Goal: Task Accomplishment & Management: Use online tool/utility

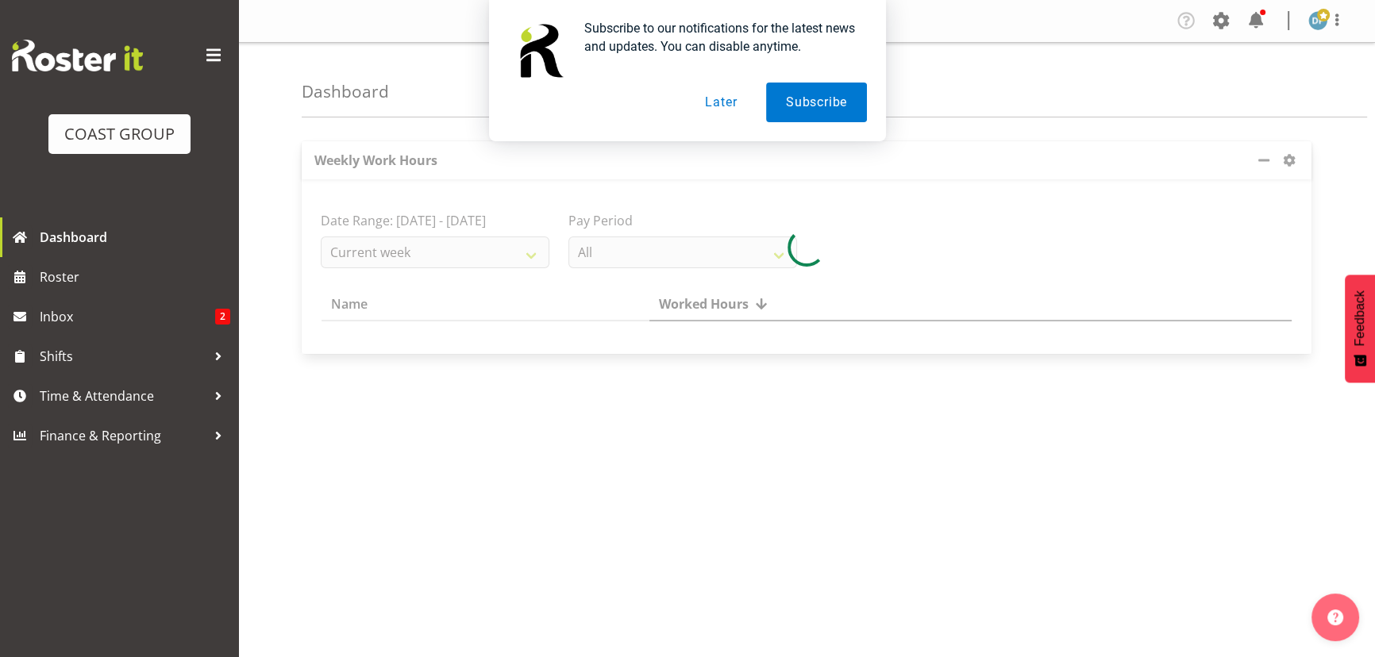
click at [710, 102] on button "Later" at bounding box center [720, 103] width 71 height 40
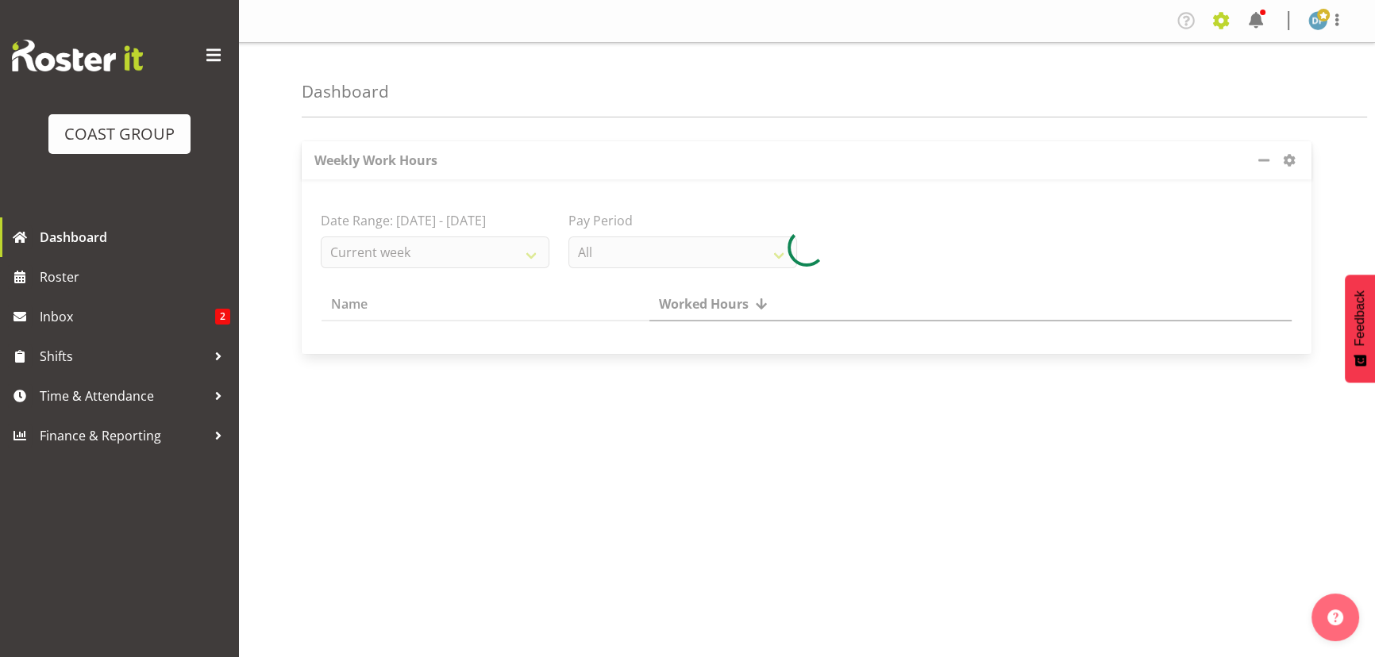
click at [1214, 19] on span at bounding box center [1220, 20] width 25 height 25
click at [1126, 83] on link "Jobs" at bounding box center [1157, 86] width 152 height 29
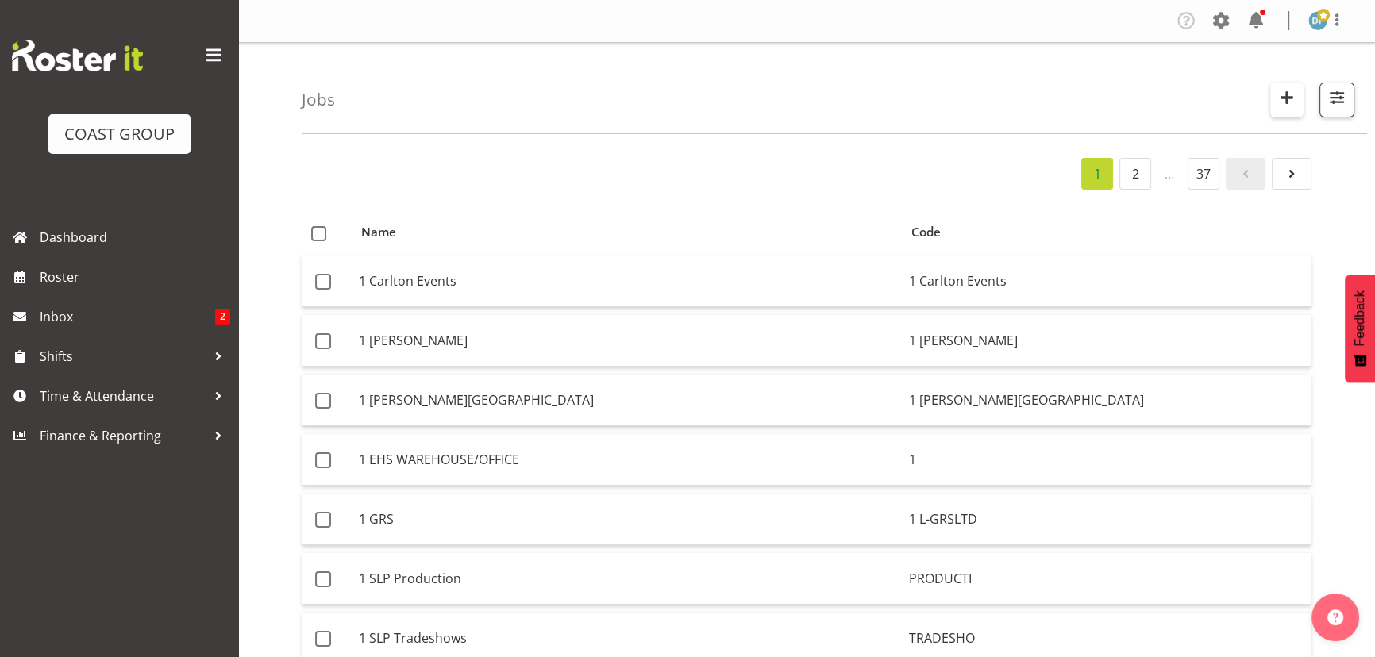
click at [1294, 92] on span "button" at bounding box center [1286, 97] width 21 height 21
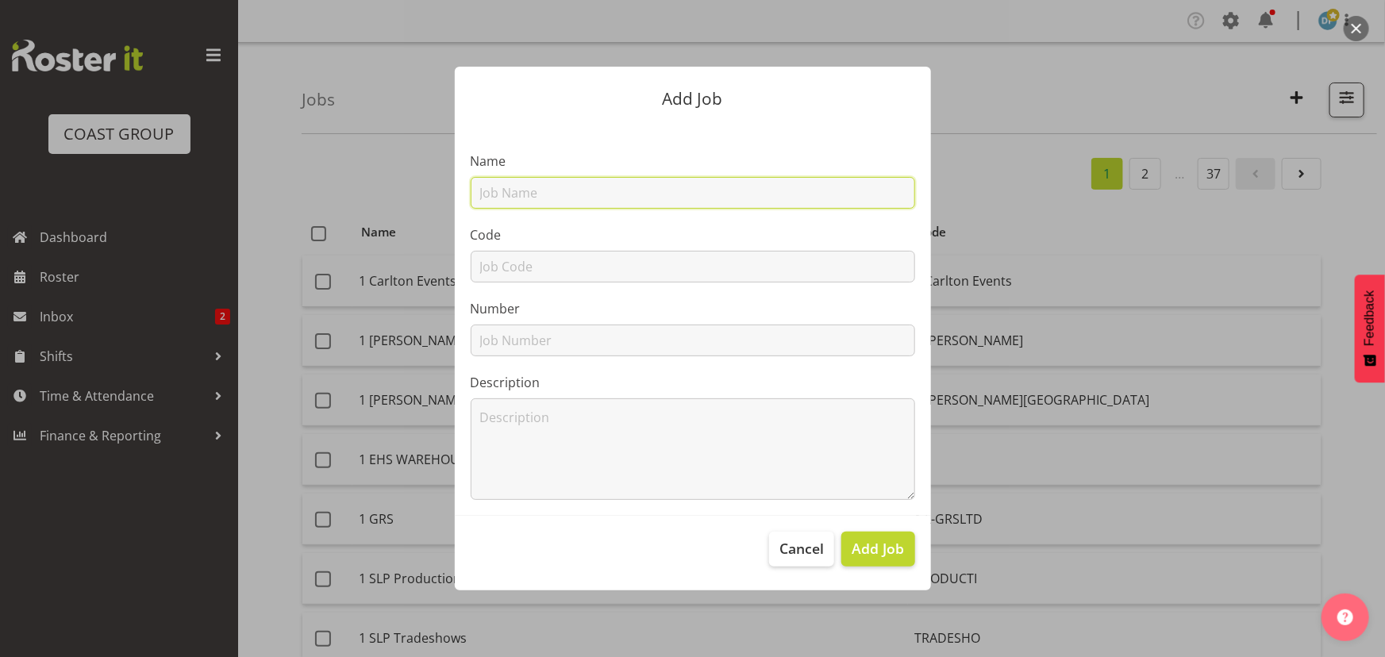
click at [527, 187] on input "text" at bounding box center [693, 193] width 444 height 32
type input "22510015 - RCPA QAP @ AACB"
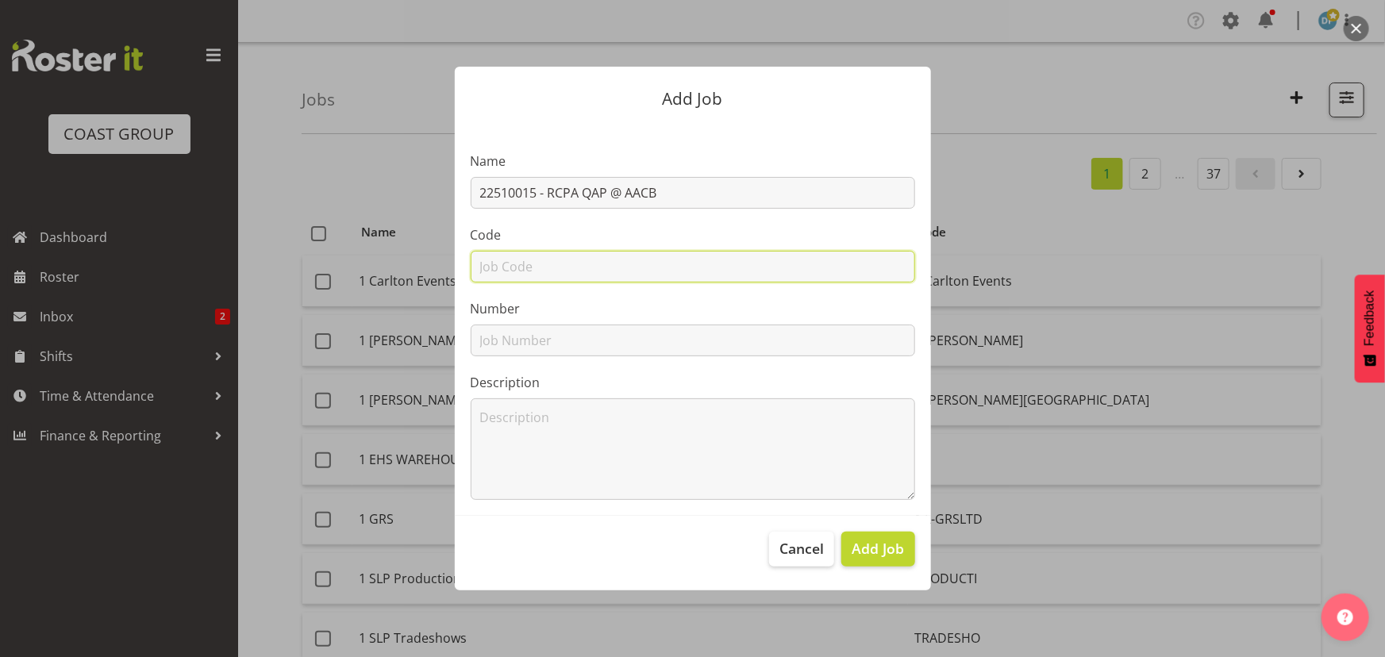
click at [543, 268] on input "text" at bounding box center [693, 267] width 444 height 32
type input "22510015"
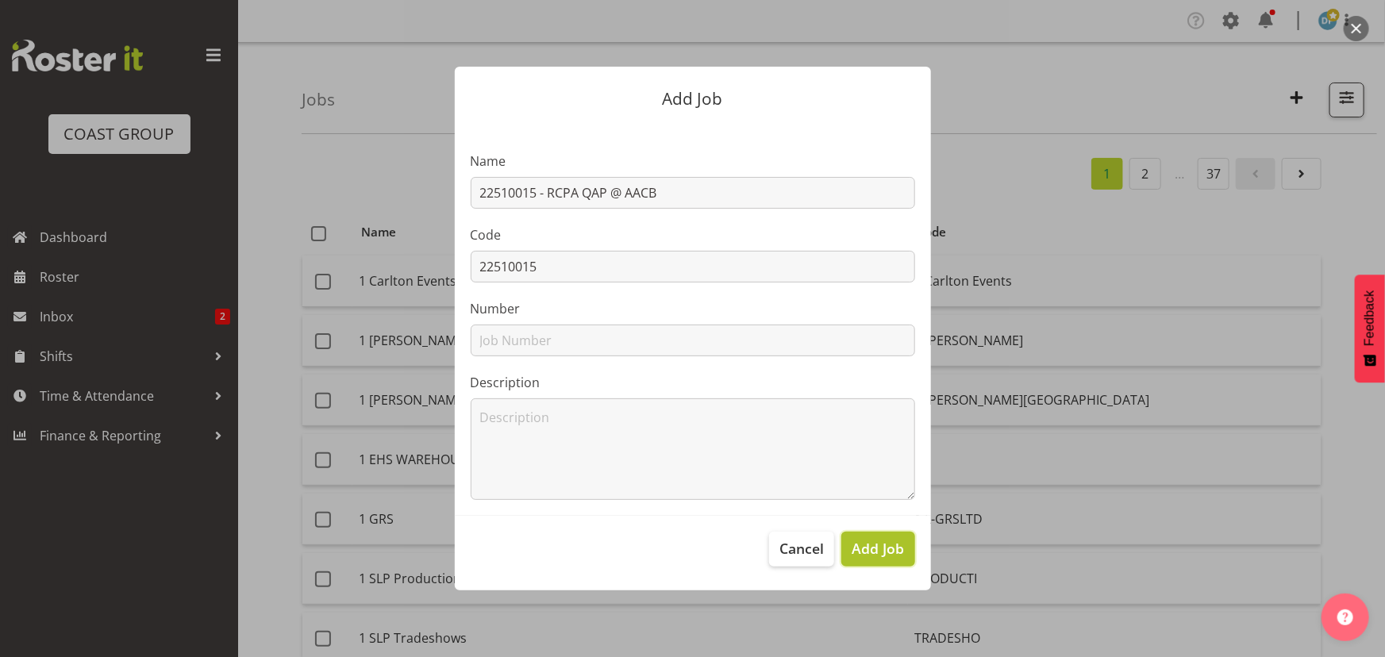
click at [903, 542] on span "Add Job" at bounding box center [878, 548] width 52 height 21
